Goal: Check status: Check status

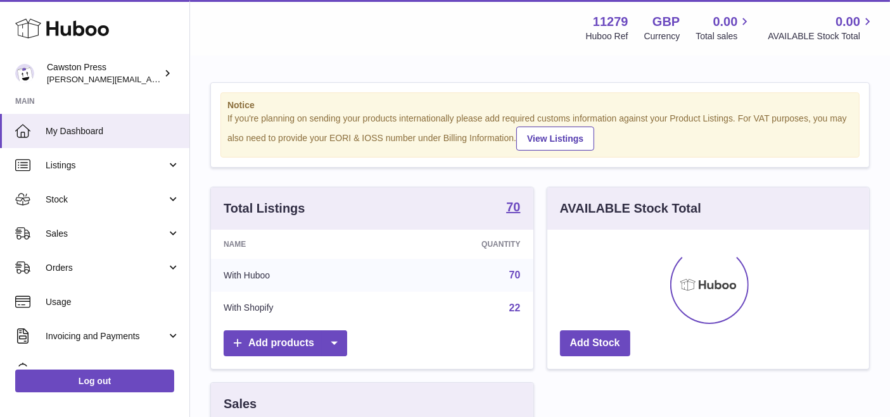
scroll to position [197, 328]
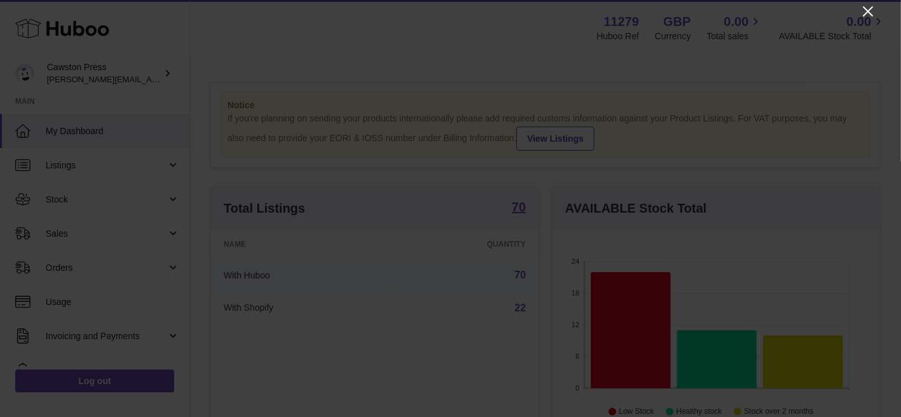
click at [868, 13] on icon "Close" at bounding box center [867, 11] width 15 height 15
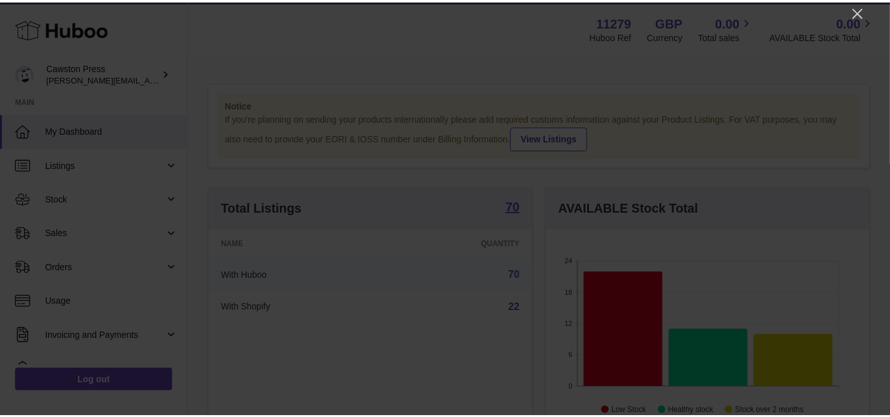
scroll to position [633313, 633188]
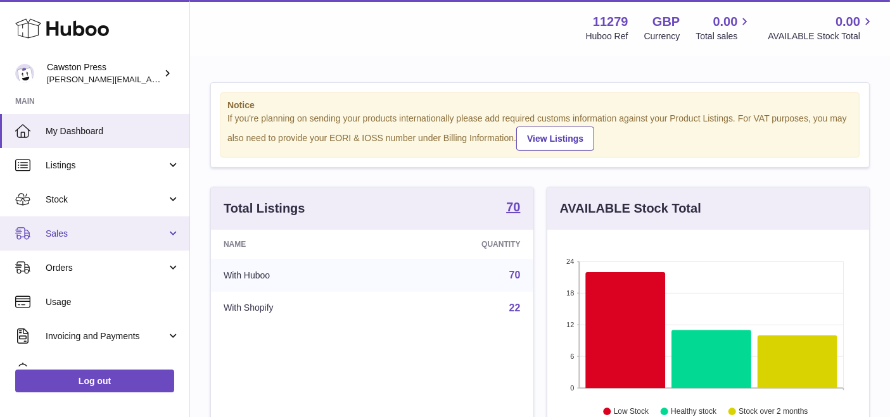
click at [103, 231] on span "Sales" at bounding box center [106, 234] width 121 height 12
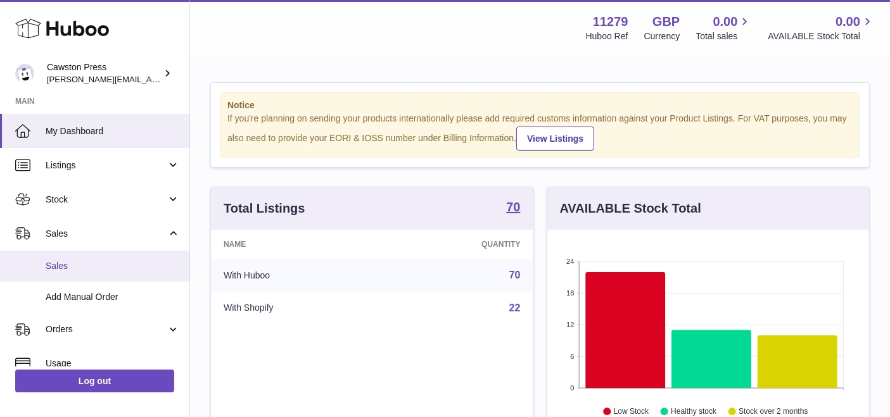
click at [87, 270] on span "Sales" at bounding box center [113, 266] width 134 height 12
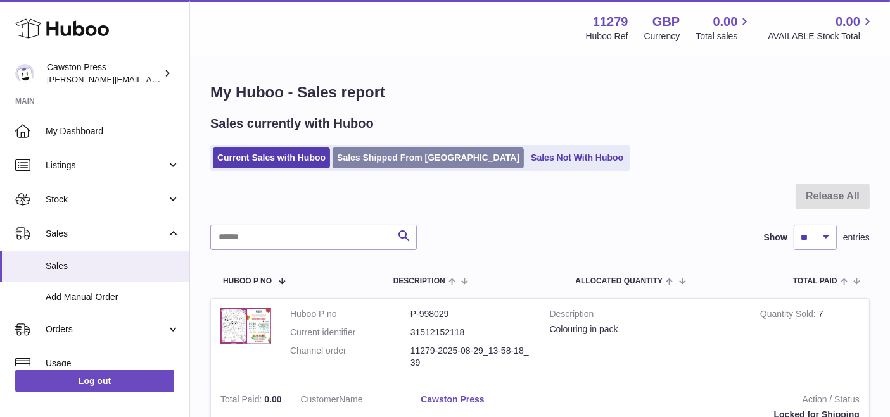
click at [368, 155] on link "Sales Shipped From [GEOGRAPHIC_DATA]" at bounding box center [428, 158] width 191 height 21
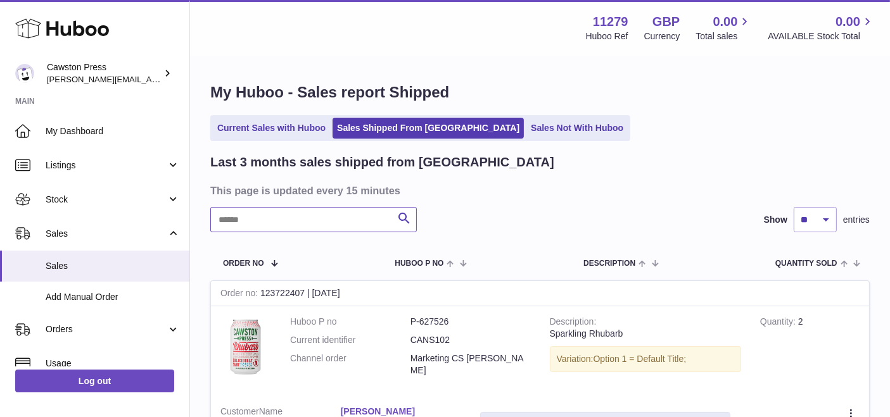
click at [321, 221] on input "text" at bounding box center [313, 219] width 207 height 25
type input "***"
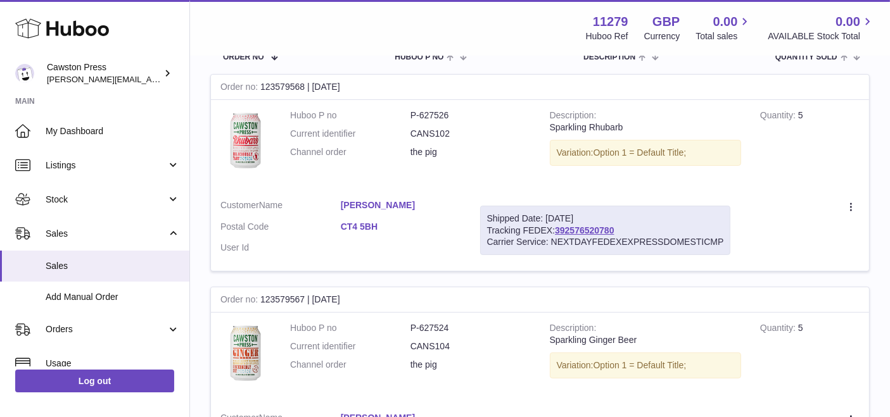
scroll to position [211, 0]
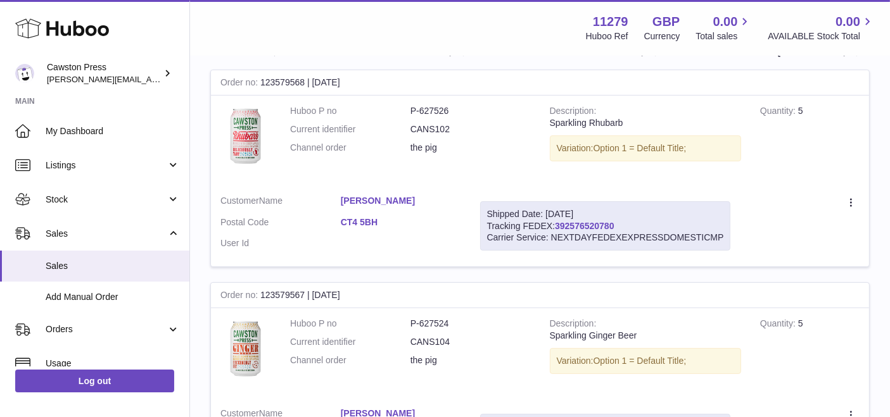
click at [598, 222] on link "392576520780" at bounding box center [584, 226] width 59 height 10
